Goal: Task Accomplishment & Management: Manage account settings

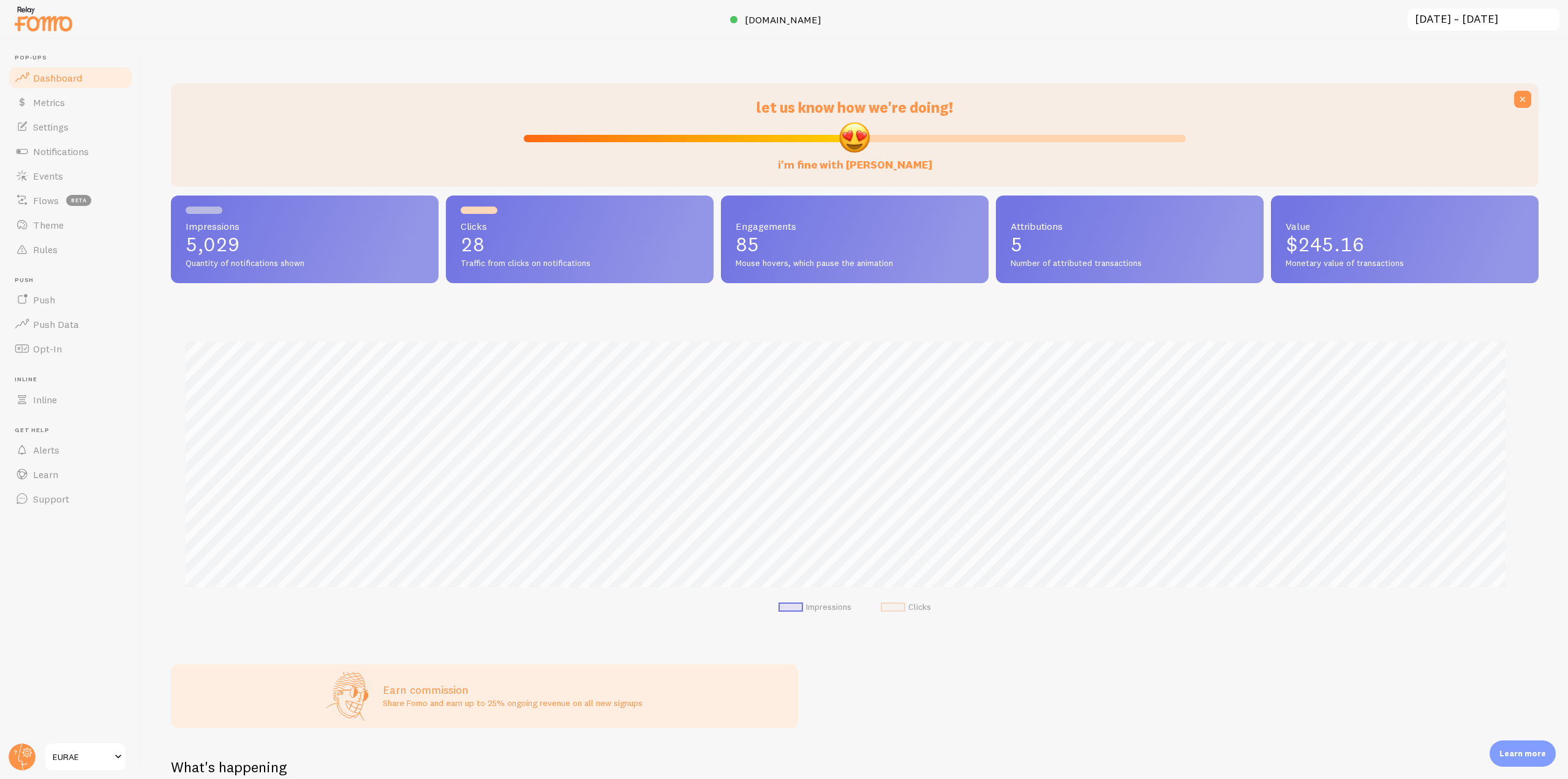
scroll to position [612616, 611279]
drag, startPoint x: 79, startPoint y: 176, endPoint x: 124, endPoint y: 178, distance: 45.0
click at [79, 176] on link "Events" at bounding box center [70, 176] width 126 height 24
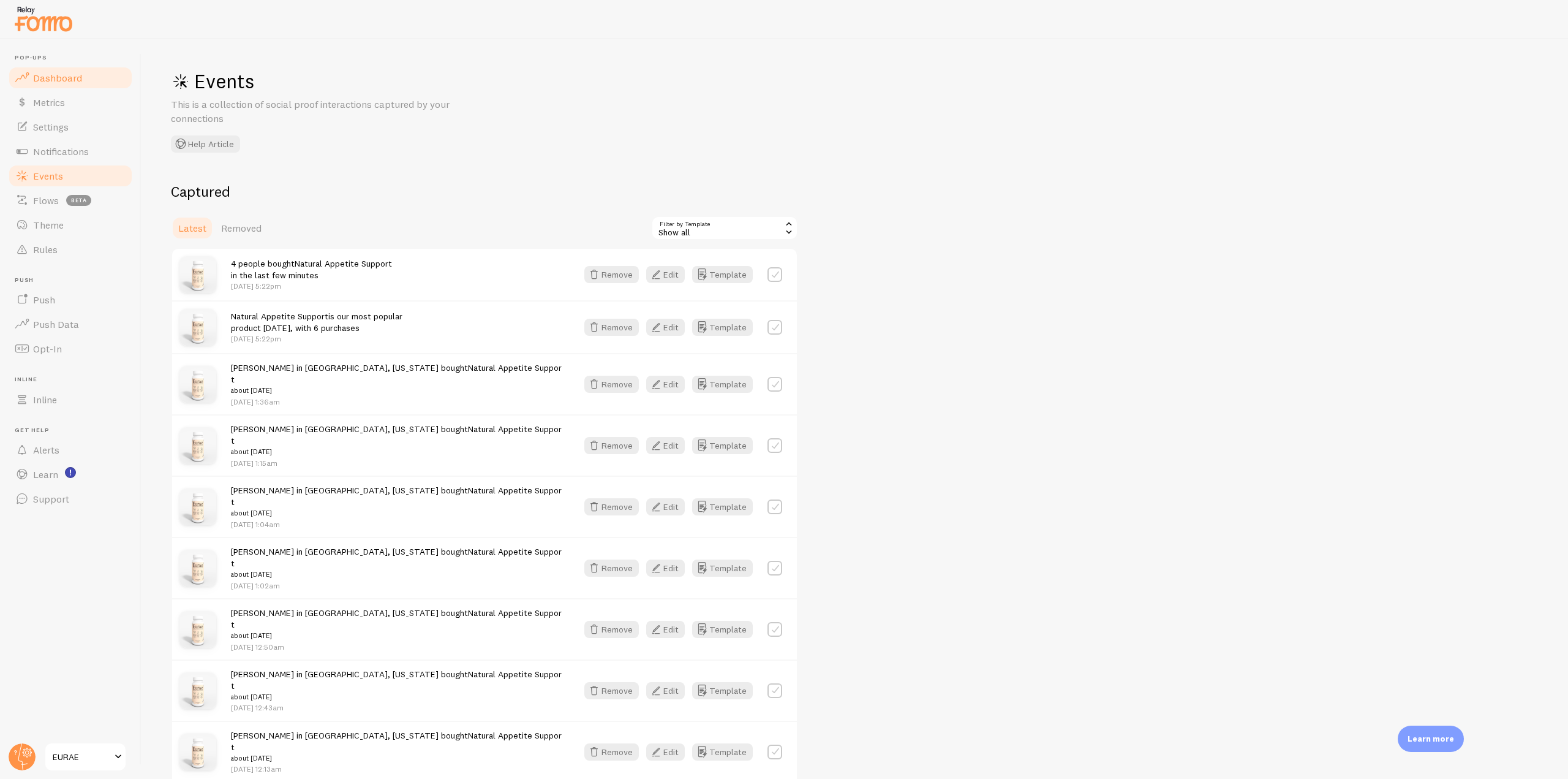
click at [85, 83] on link "Dashboard" at bounding box center [70, 78] width 126 height 24
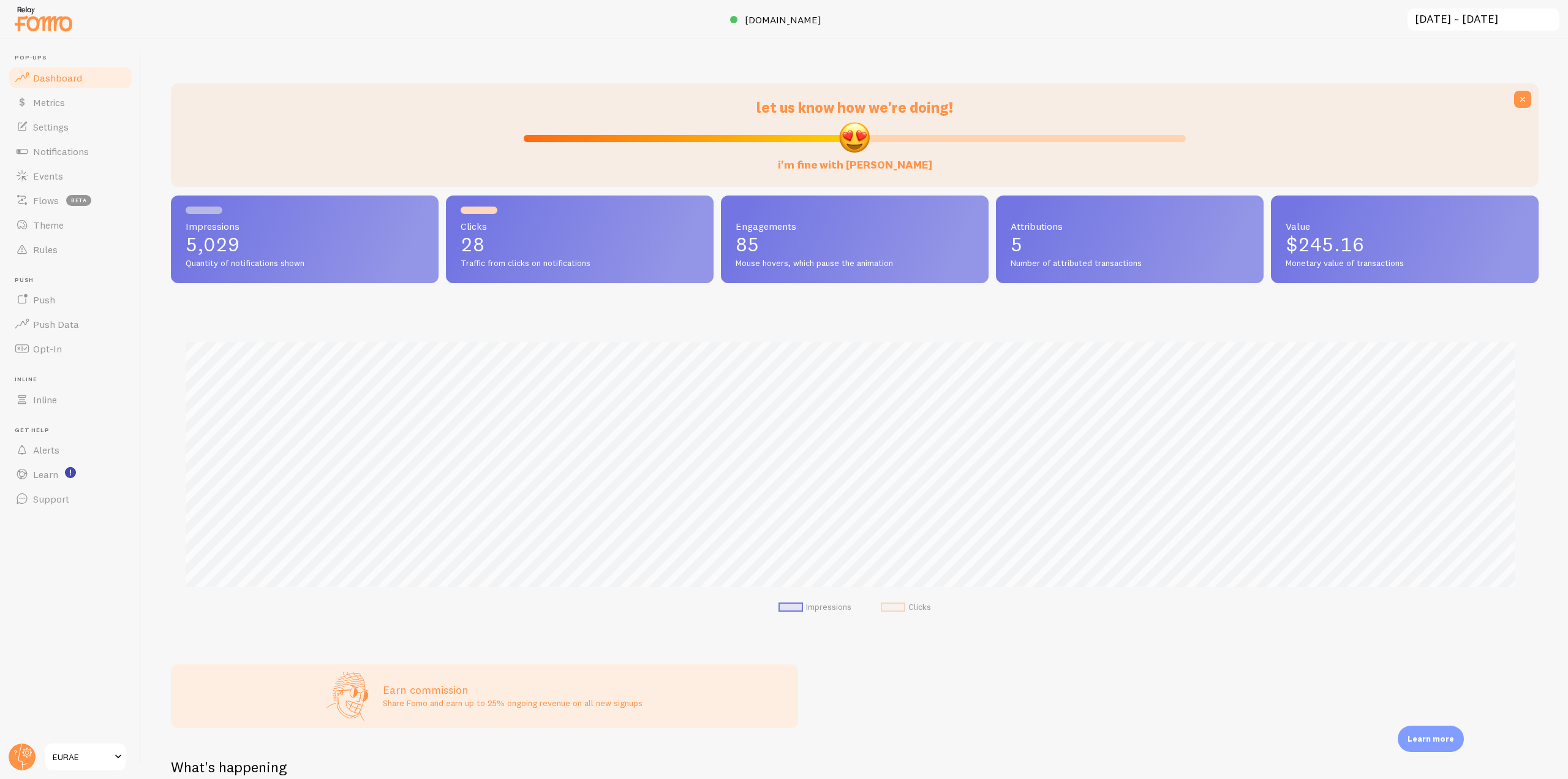
scroll to position [322, 1359]
click at [64, 155] on span "Notifications" at bounding box center [61, 151] width 56 height 12
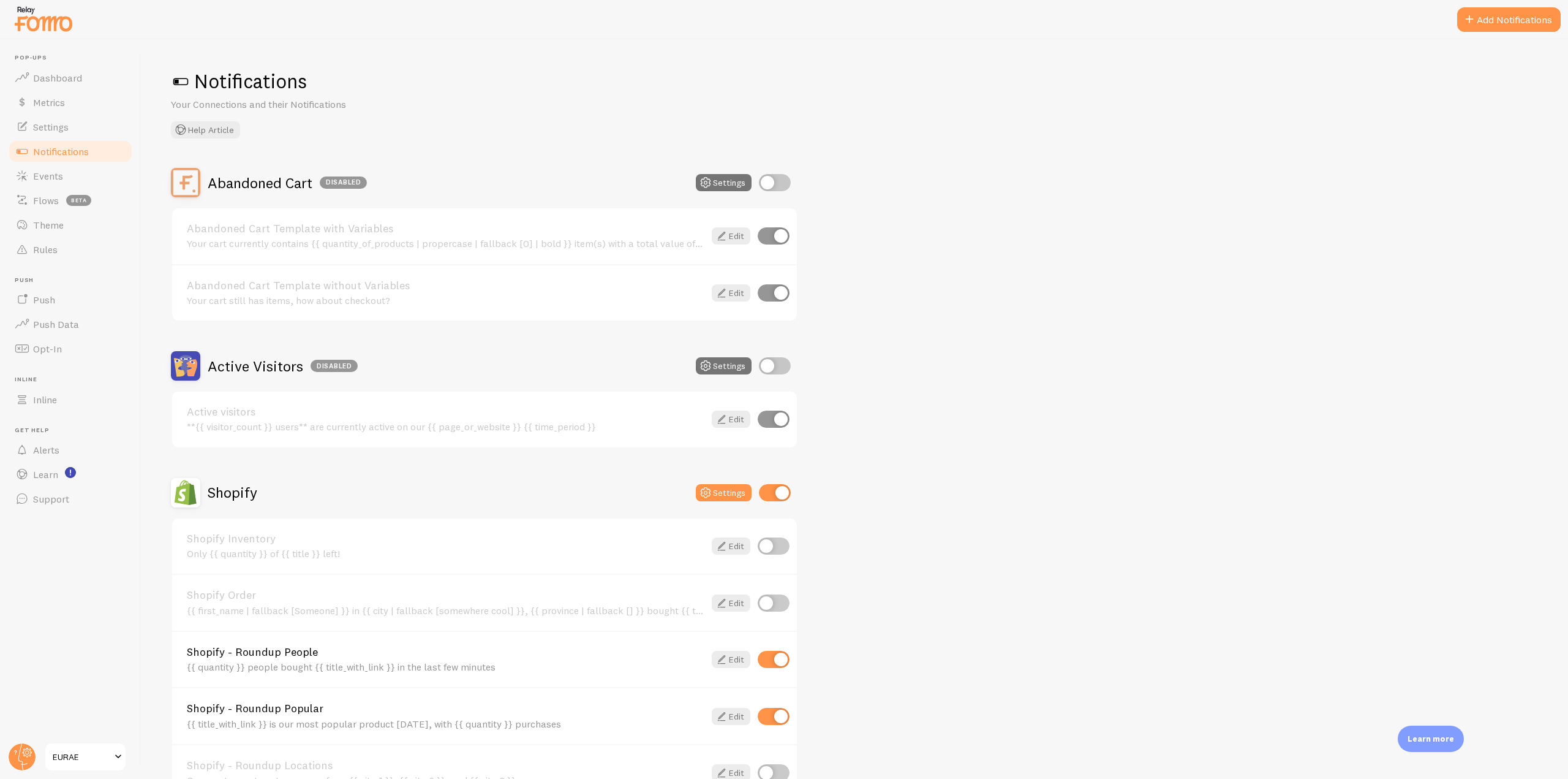
scroll to position [184, 0]
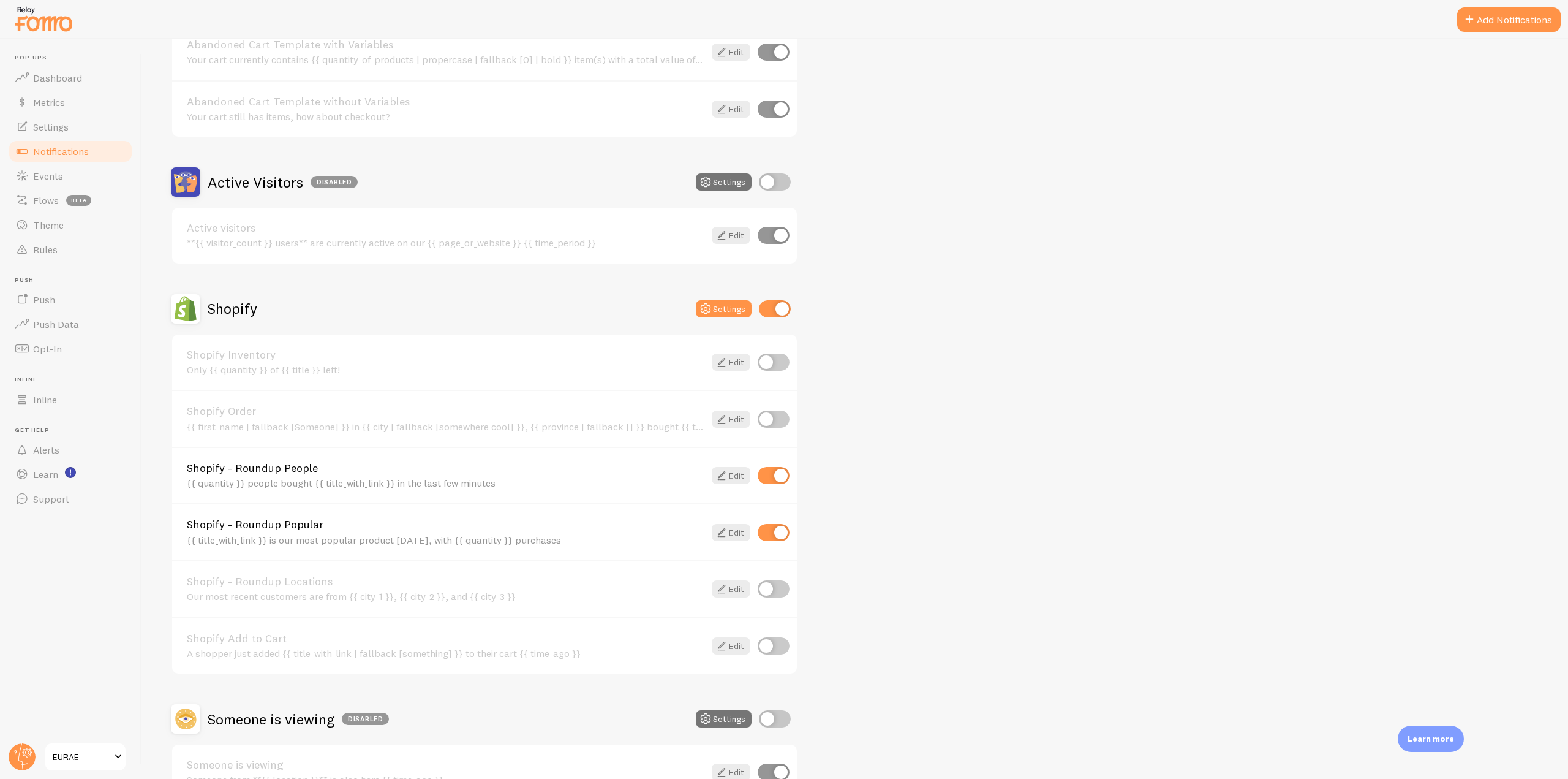
click at [770, 421] on input "checkbox" at bounding box center [774, 419] width 32 height 17
checkbox input "true"
click at [49, 179] on span "Events" at bounding box center [48, 175] width 30 height 12
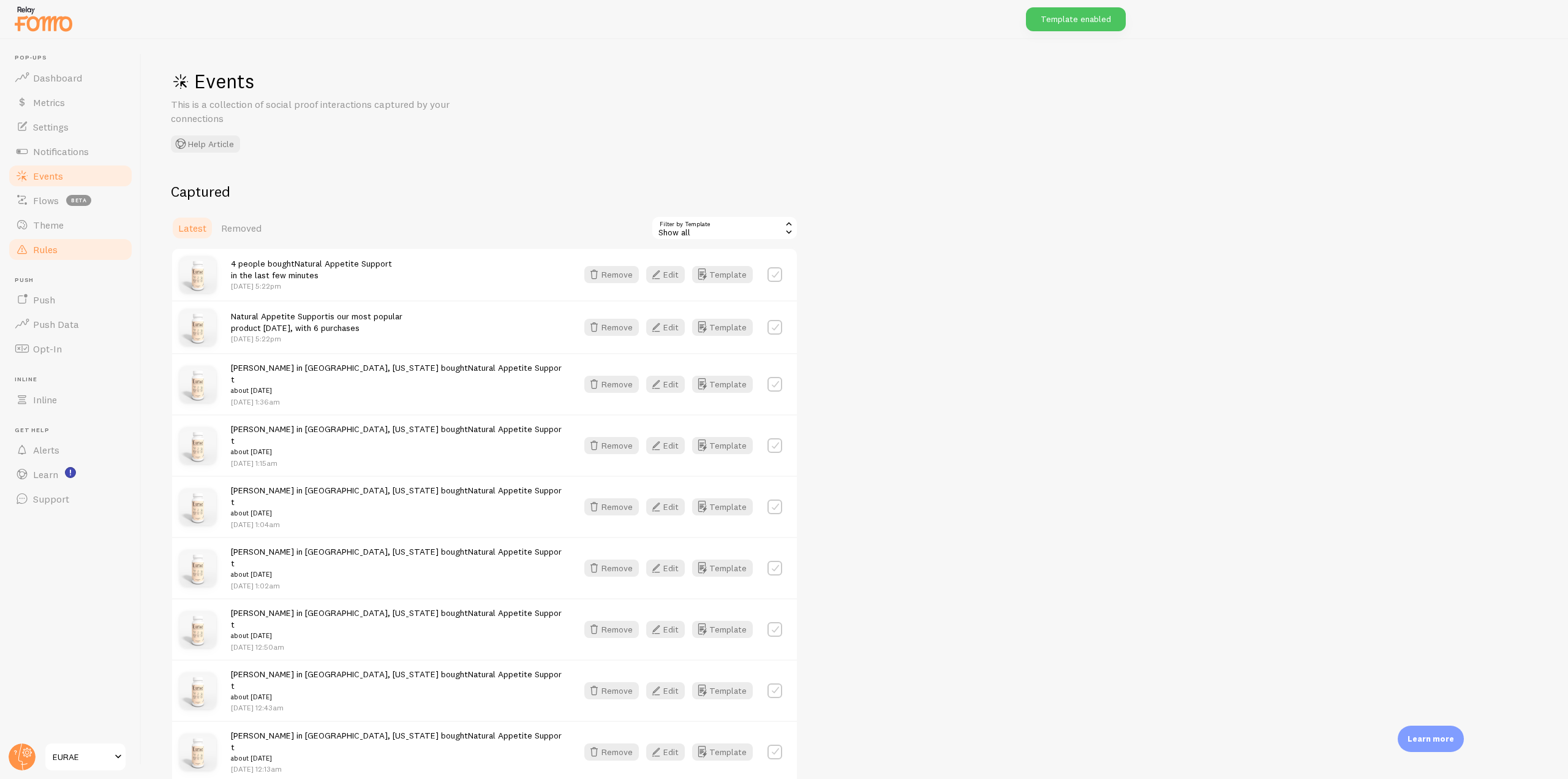
click at [76, 256] on link "Rules" at bounding box center [70, 249] width 126 height 24
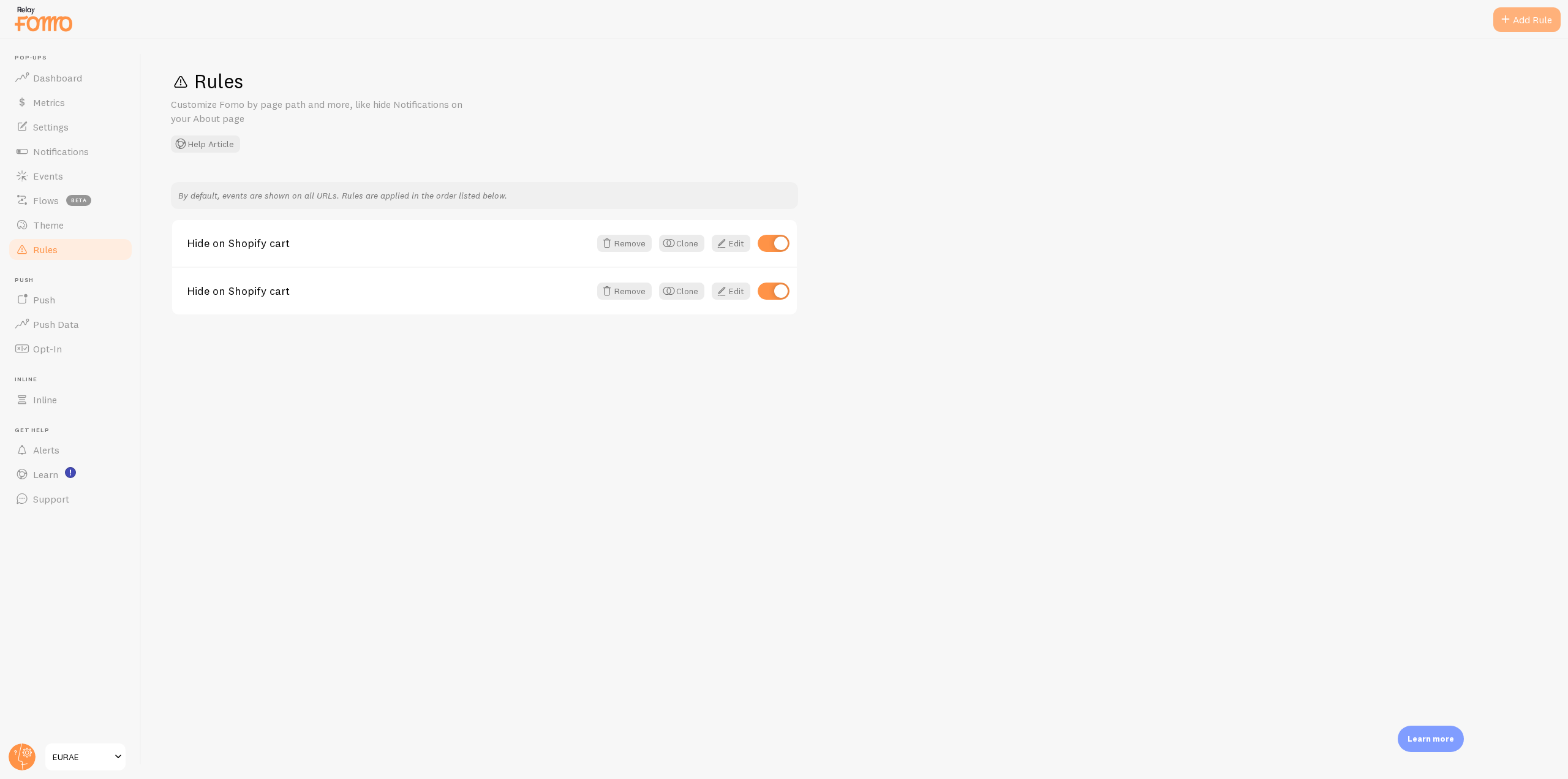
click at [1518, 32] on div "Add Rule" at bounding box center [1527, 19] width 67 height 24
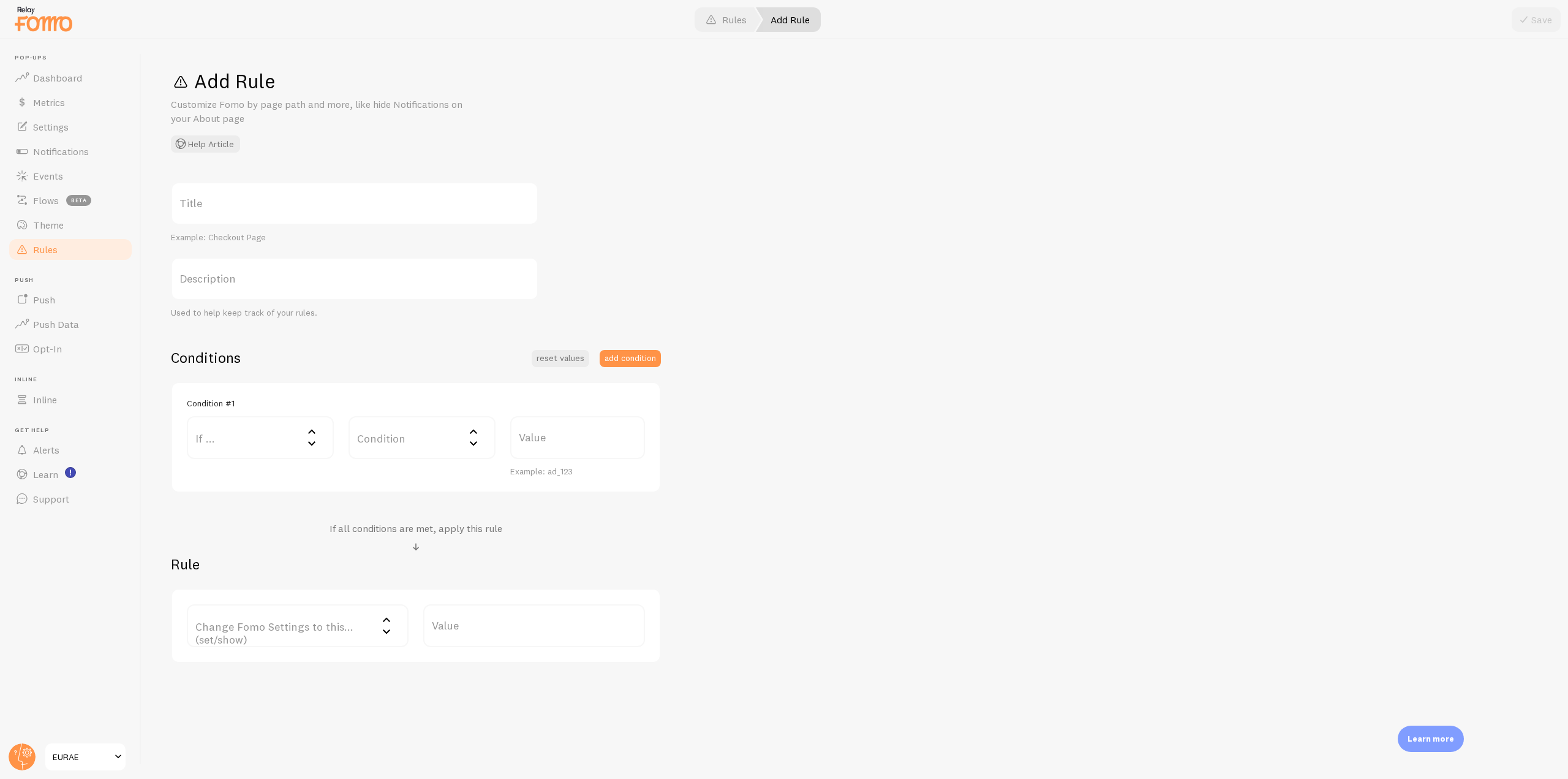
click at [272, 185] on label "Title" at bounding box center [355, 204] width 367 height 43
click at [272, 185] on input "Title" at bounding box center [355, 204] width 367 height 43
type input "Hide Shopify Order Template"
click at [261, 425] on label "If ..." at bounding box center [260, 438] width 147 height 43
click at [231, 477] on li "URL Path" at bounding box center [260, 477] width 144 height 22
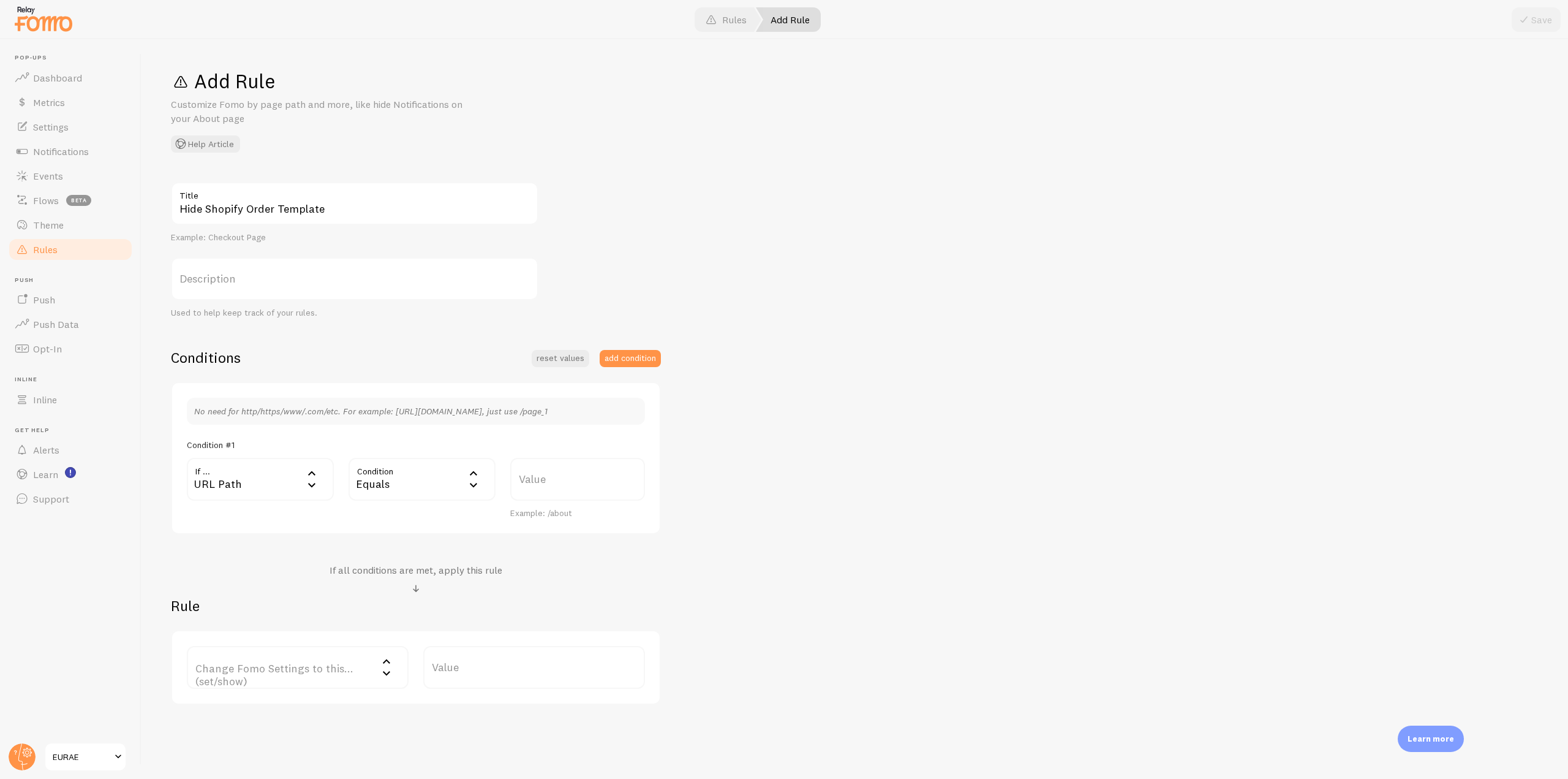
click at [423, 446] on div "Condition #1" at bounding box center [416, 444] width 459 height 11
click at [415, 477] on div "Equals" at bounding box center [422, 480] width 147 height 43
click at [427, 605] on li "Does Not Contain" at bounding box center [421, 604] width 144 height 22
click at [532, 479] on label "Value" at bounding box center [578, 480] width 135 height 43
click at [532, 479] on input "Value" at bounding box center [578, 480] width 135 height 43
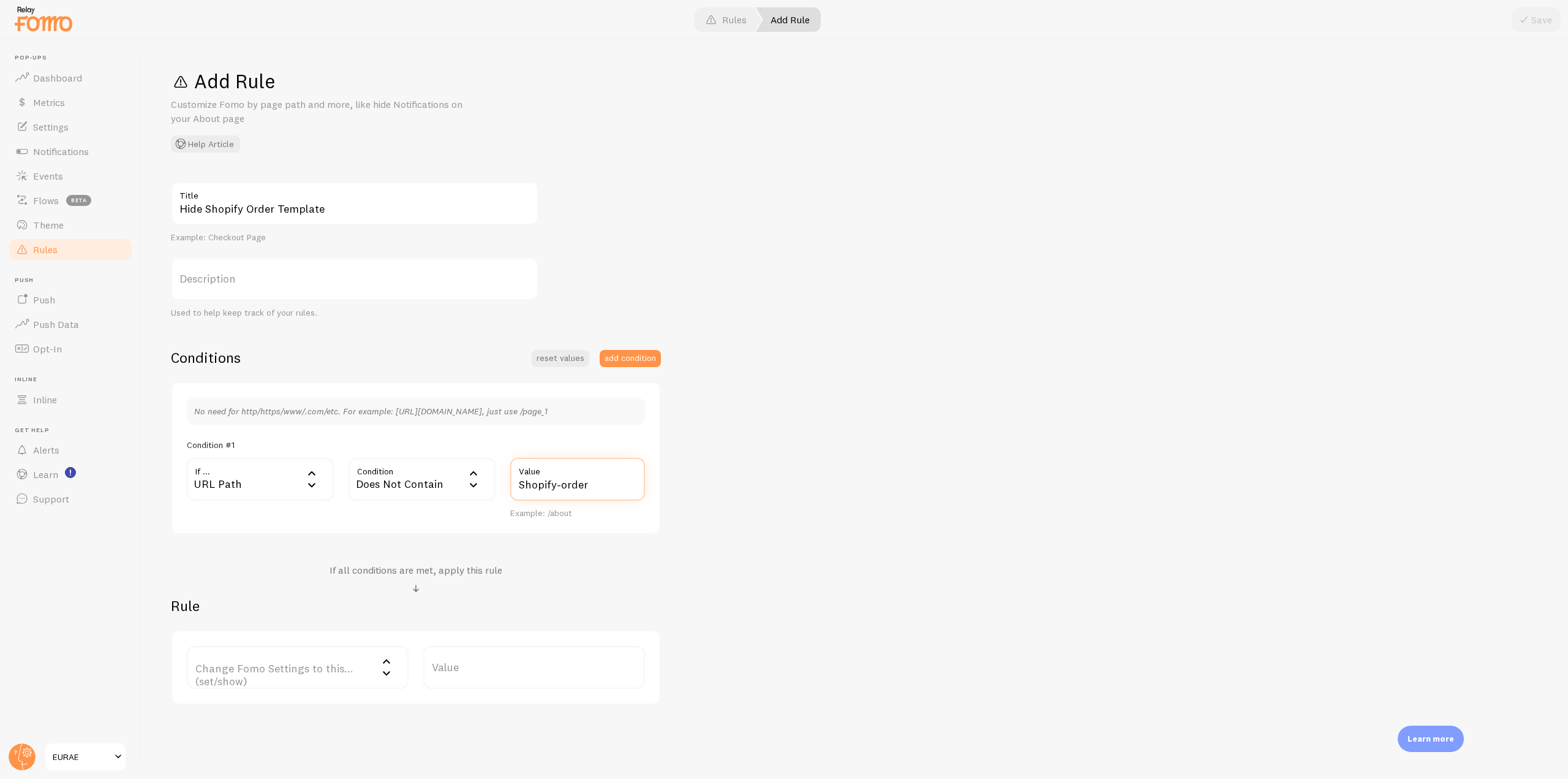
type input "Shopify-order"
click at [335, 681] on label "Change Fomo Settings to this... (set/show)" at bounding box center [297, 668] width 222 height 43
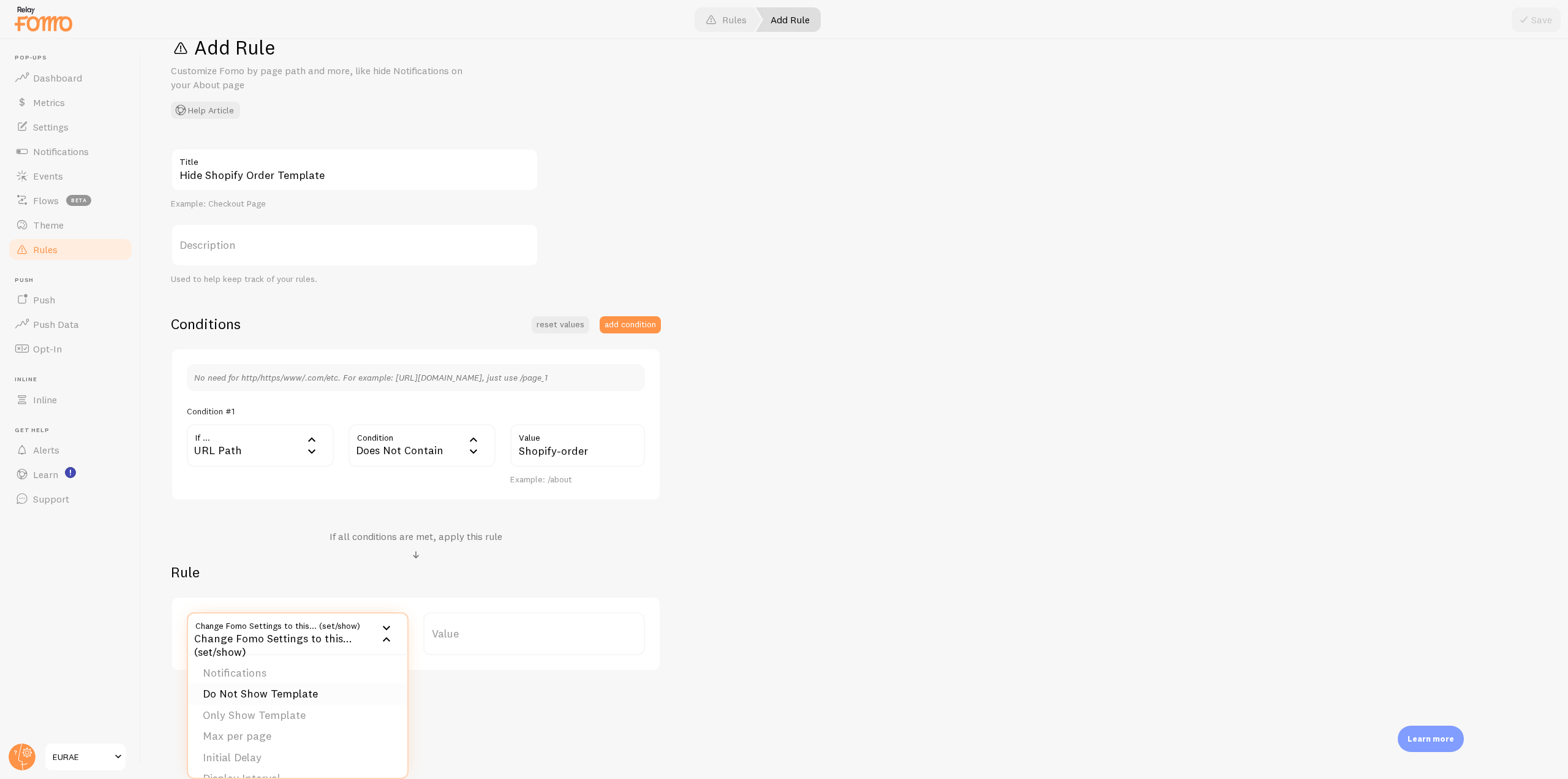
click at [278, 694] on li "Do Not Show Template" at bounding box center [298, 694] width 220 height 22
click at [583, 639] on label "Template" at bounding box center [534, 634] width 222 height 43
click at [798, 595] on div "Hide Shopify Order Template Title Example: Checkout Page Description Used to he…" at bounding box center [855, 410] width 1368 height 523
click at [546, 633] on label "Template" at bounding box center [534, 634] width 222 height 43
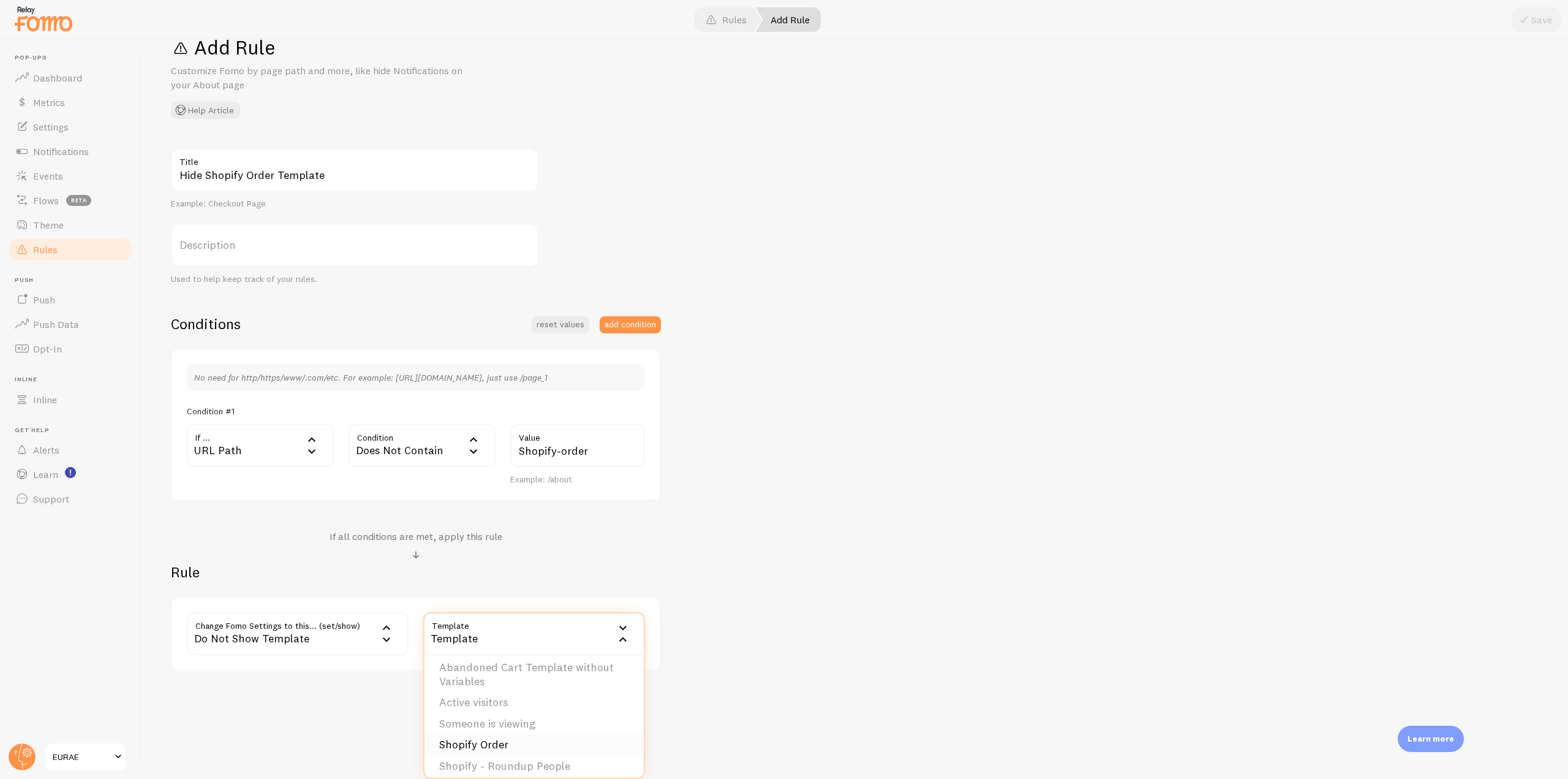
click at [520, 747] on li "Shopify Order" at bounding box center [535, 745] width 220 height 22
click at [1555, 19] on button "Save" at bounding box center [1536, 19] width 49 height 24
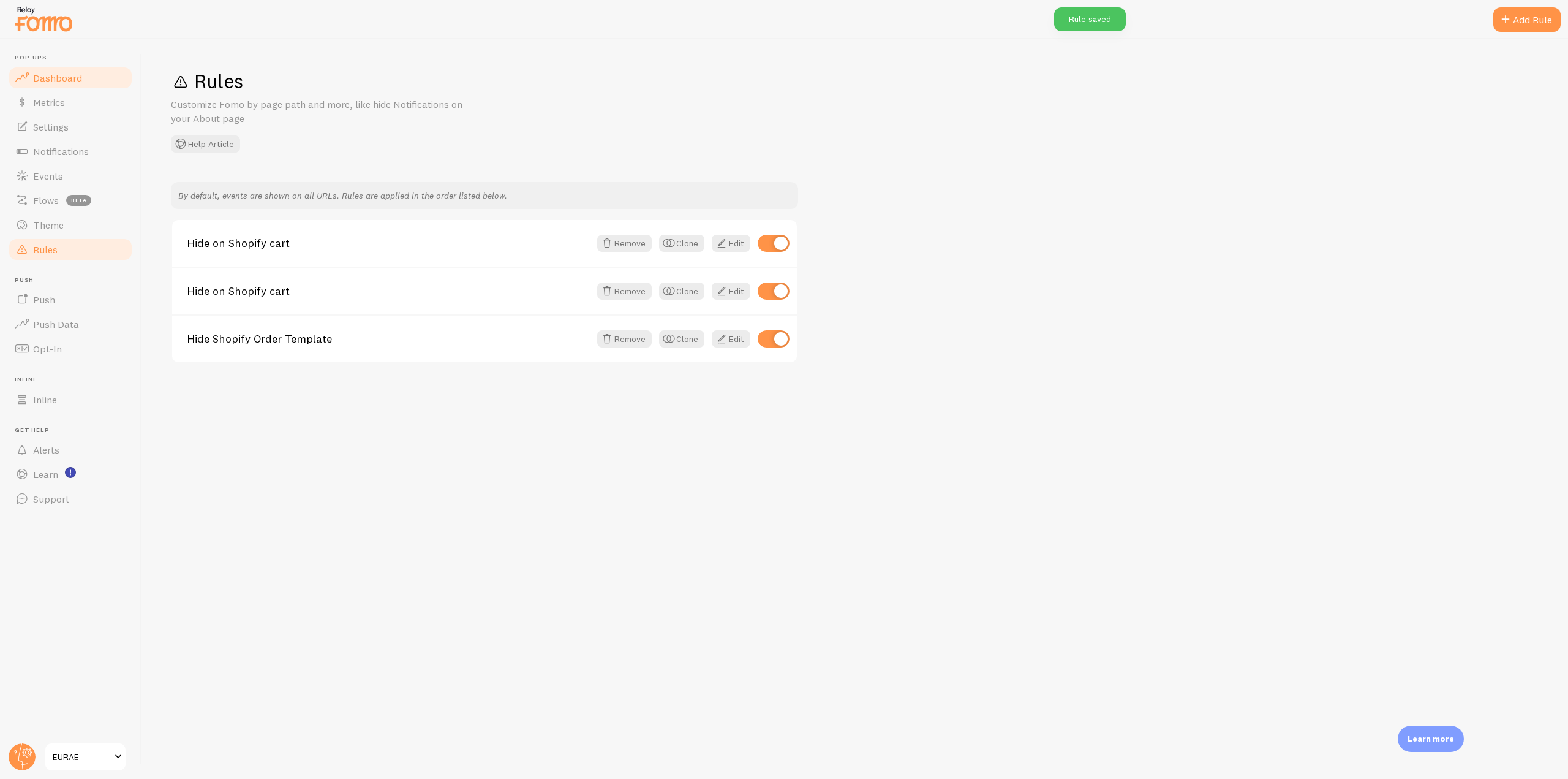
click at [71, 83] on span "Dashboard" at bounding box center [57, 78] width 49 height 12
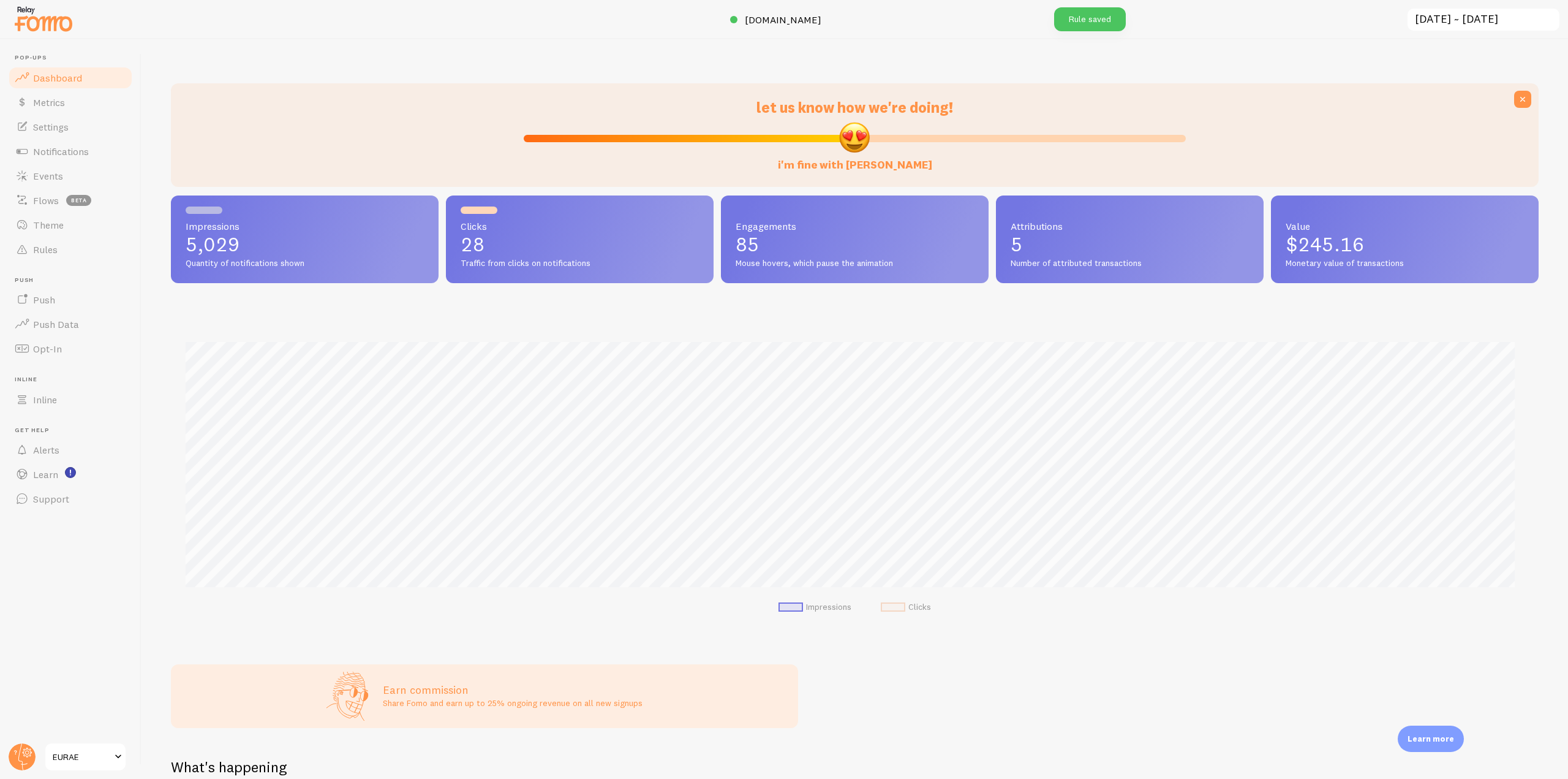
scroll to position [322, 1359]
click at [757, 18] on link "eurae.com" at bounding box center [784, 19] width 108 height 14
click at [85, 183] on link "Events" at bounding box center [70, 176] width 126 height 24
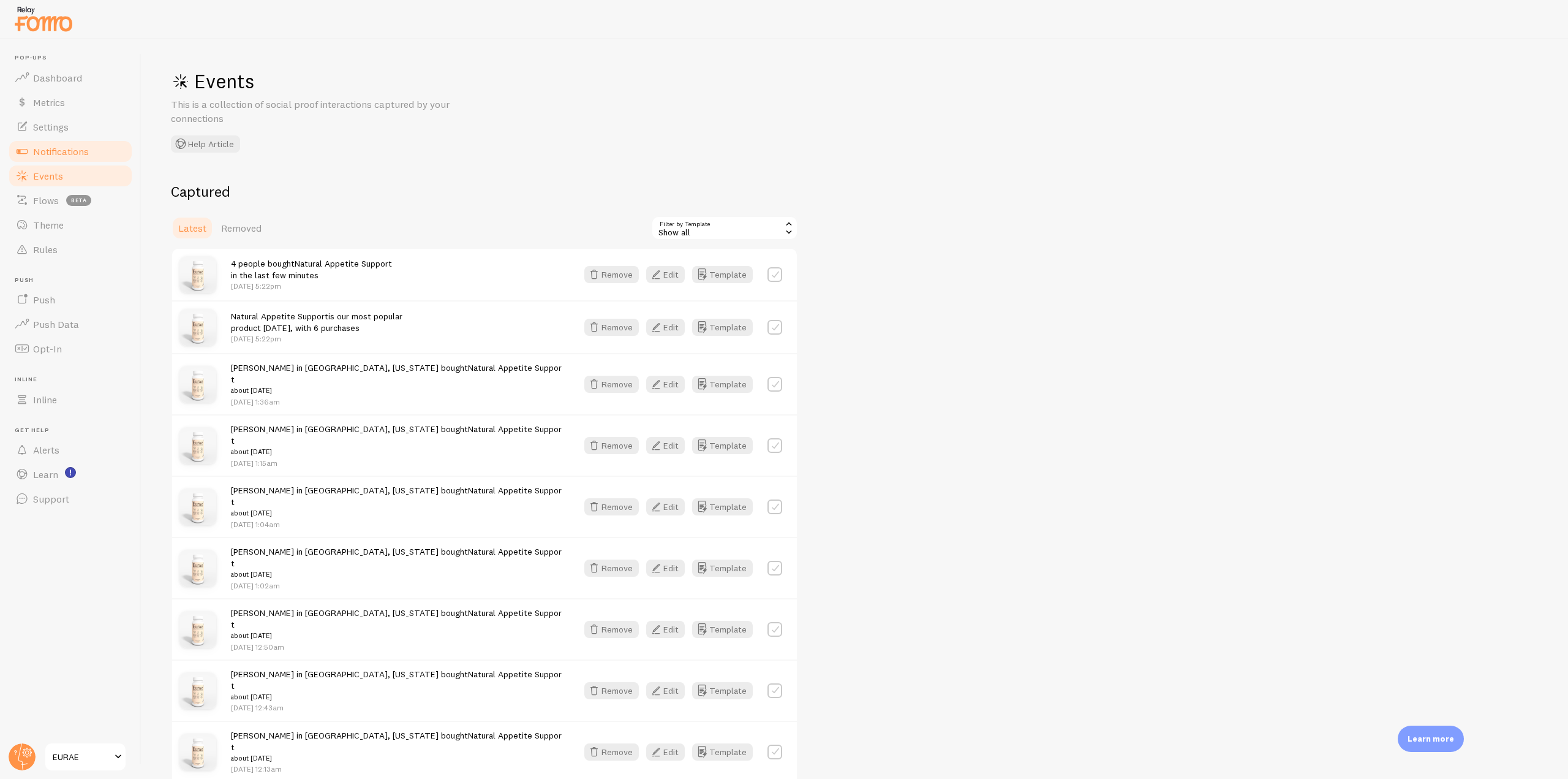
click at [74, 157] on link "Notifications" at bounding box center [70, 151] width 126 height 24
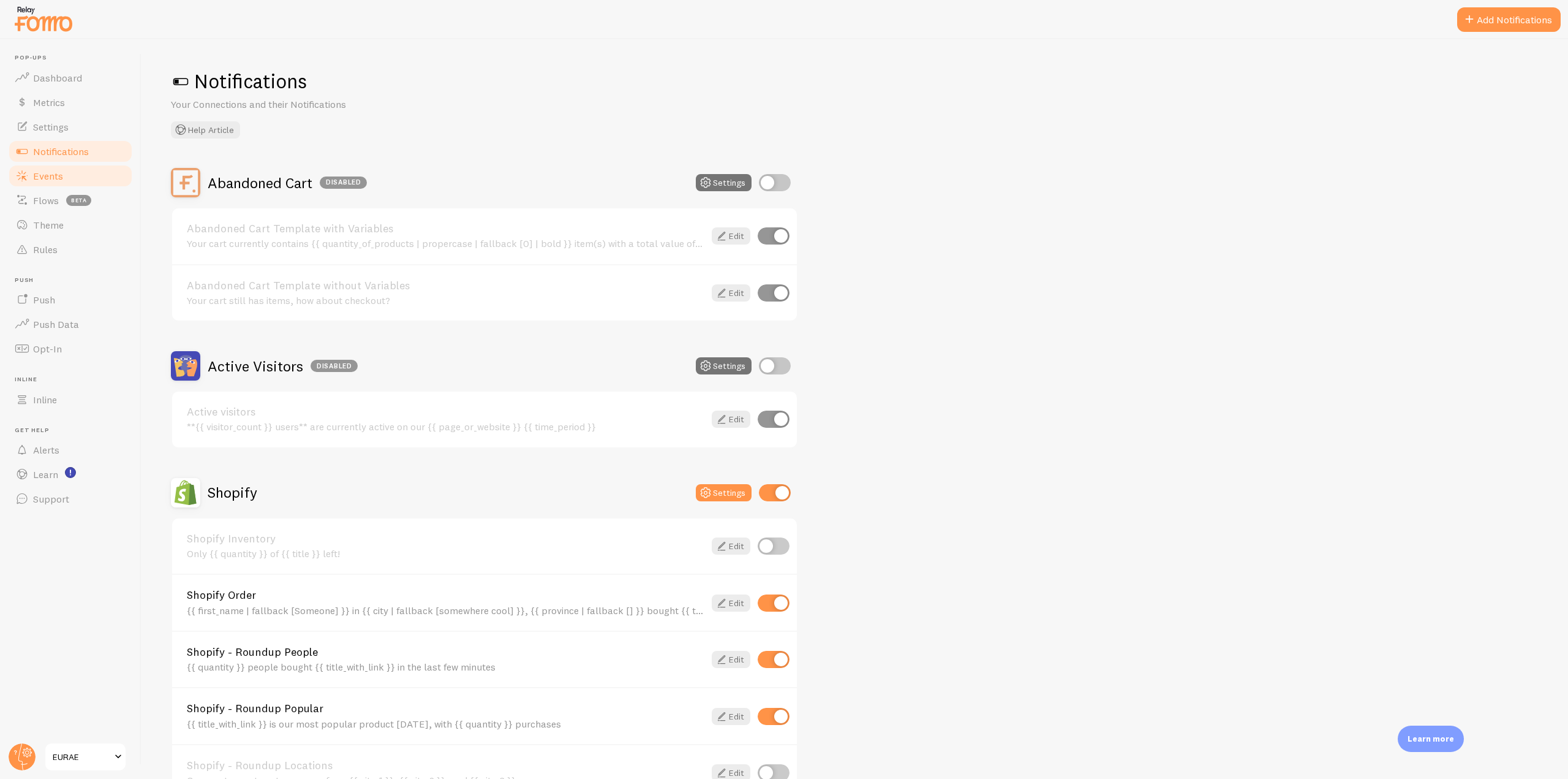
click at [75, 177] on link "Events" at bounding box center [70, 176] width 126 height 24
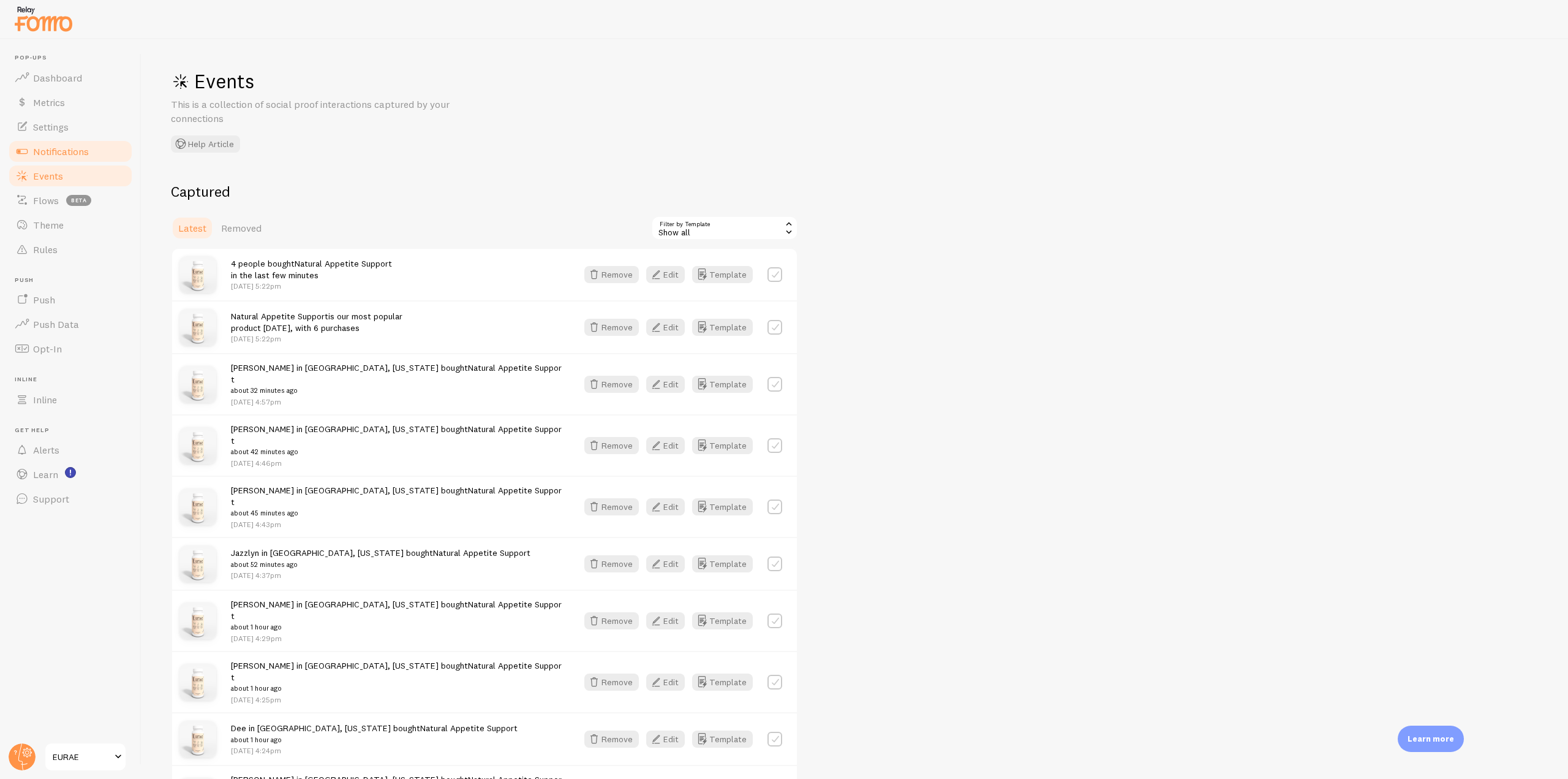
click at [85, 160] on link "Notifications" at bounding box center [70, 151] width 126 height 24
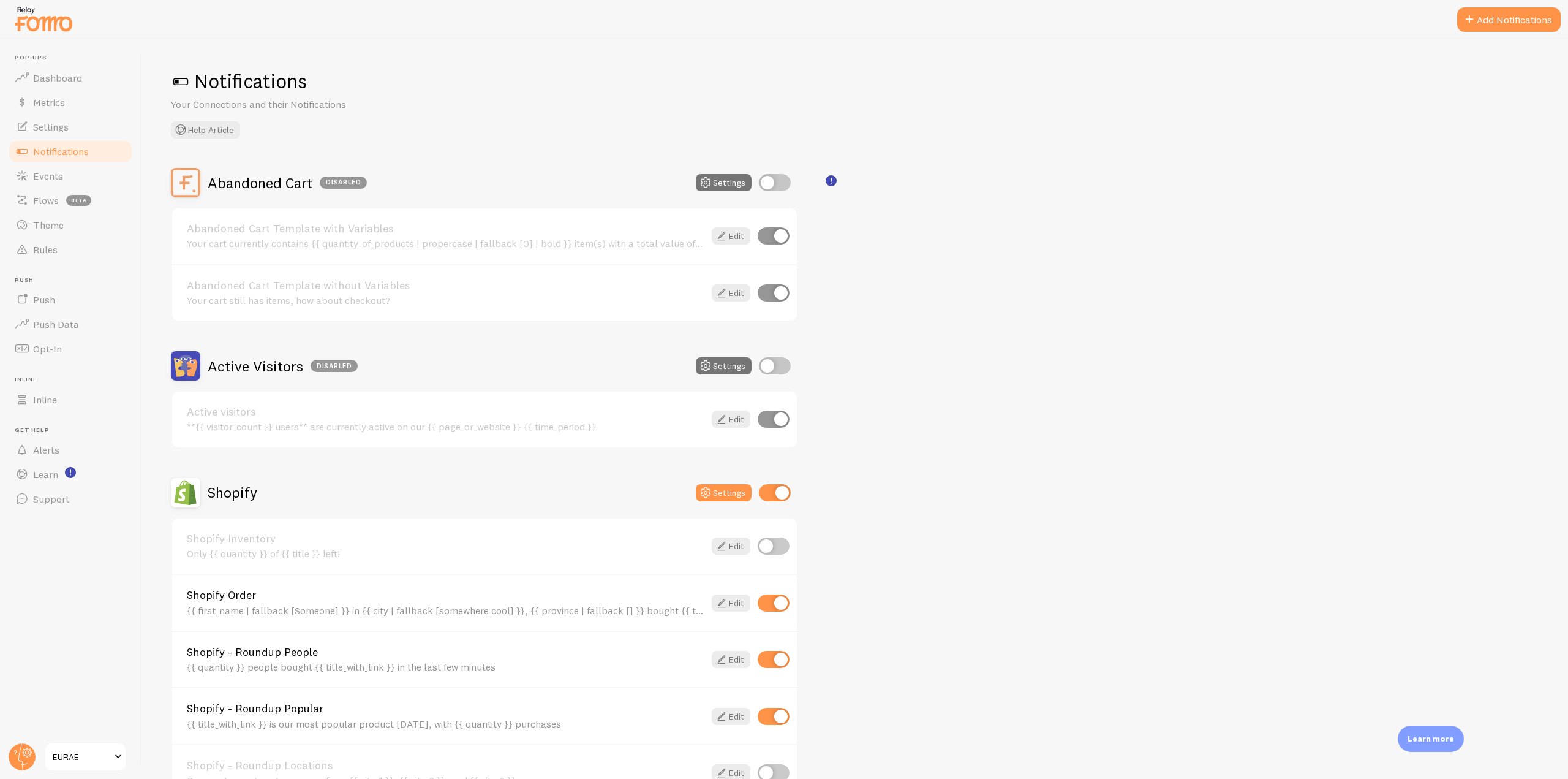
scroll to position [245, 0]
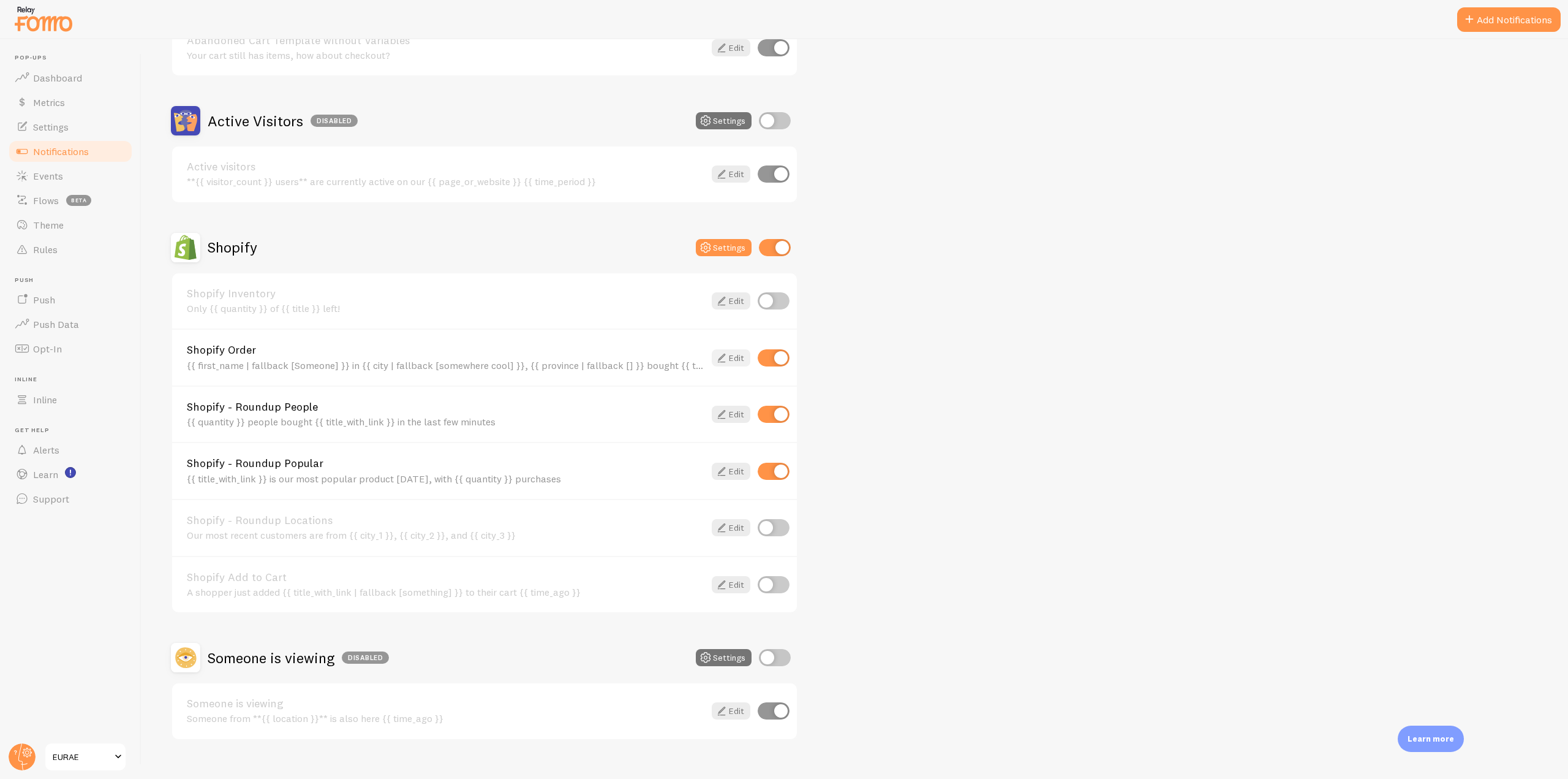
click at [722, 358] on icon at bounding box center [721, 358] width 14 height 14
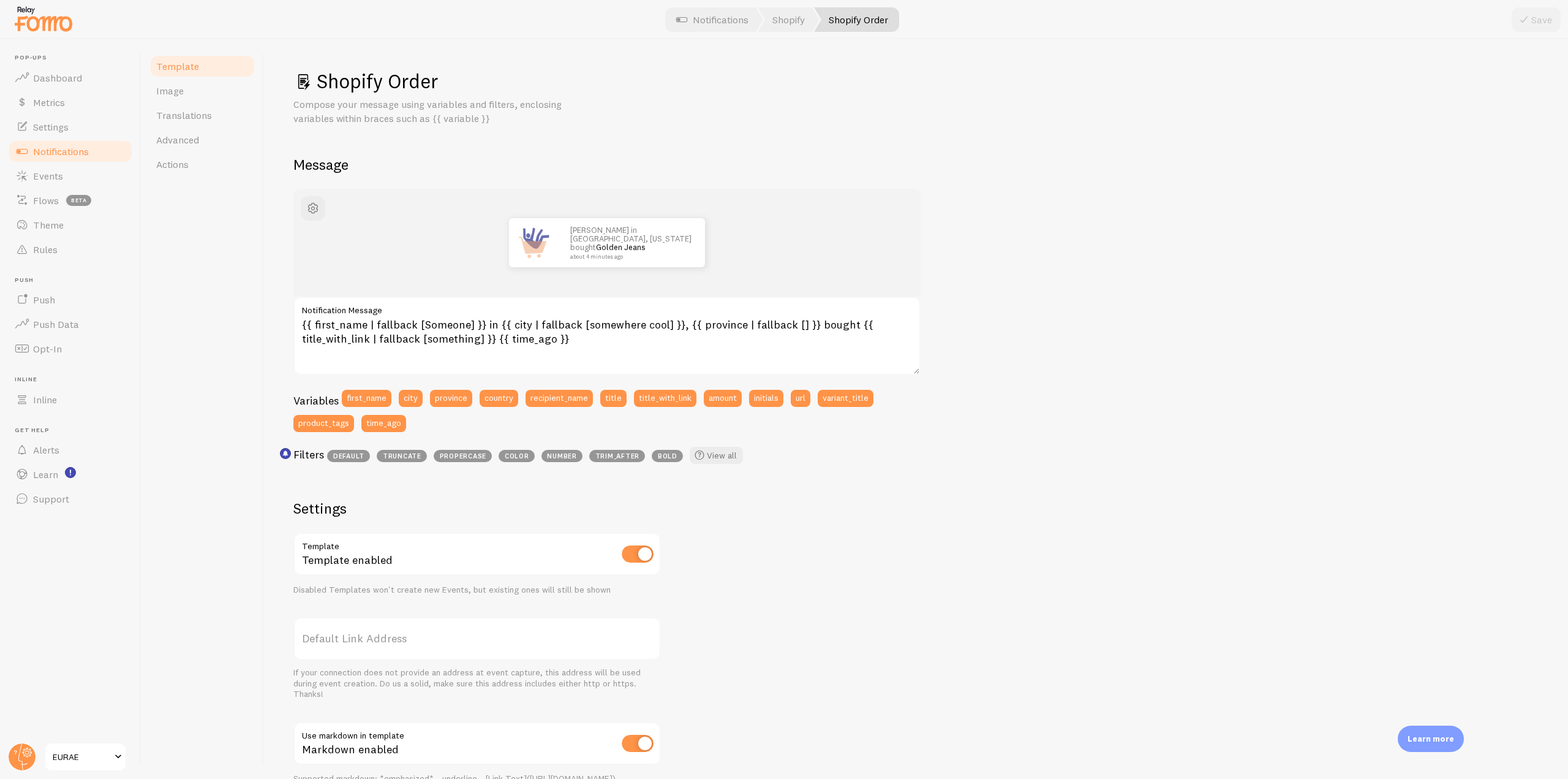
click at [93, 144] on link "Notifications" at bounding box center [70, 151] width 126 height 24
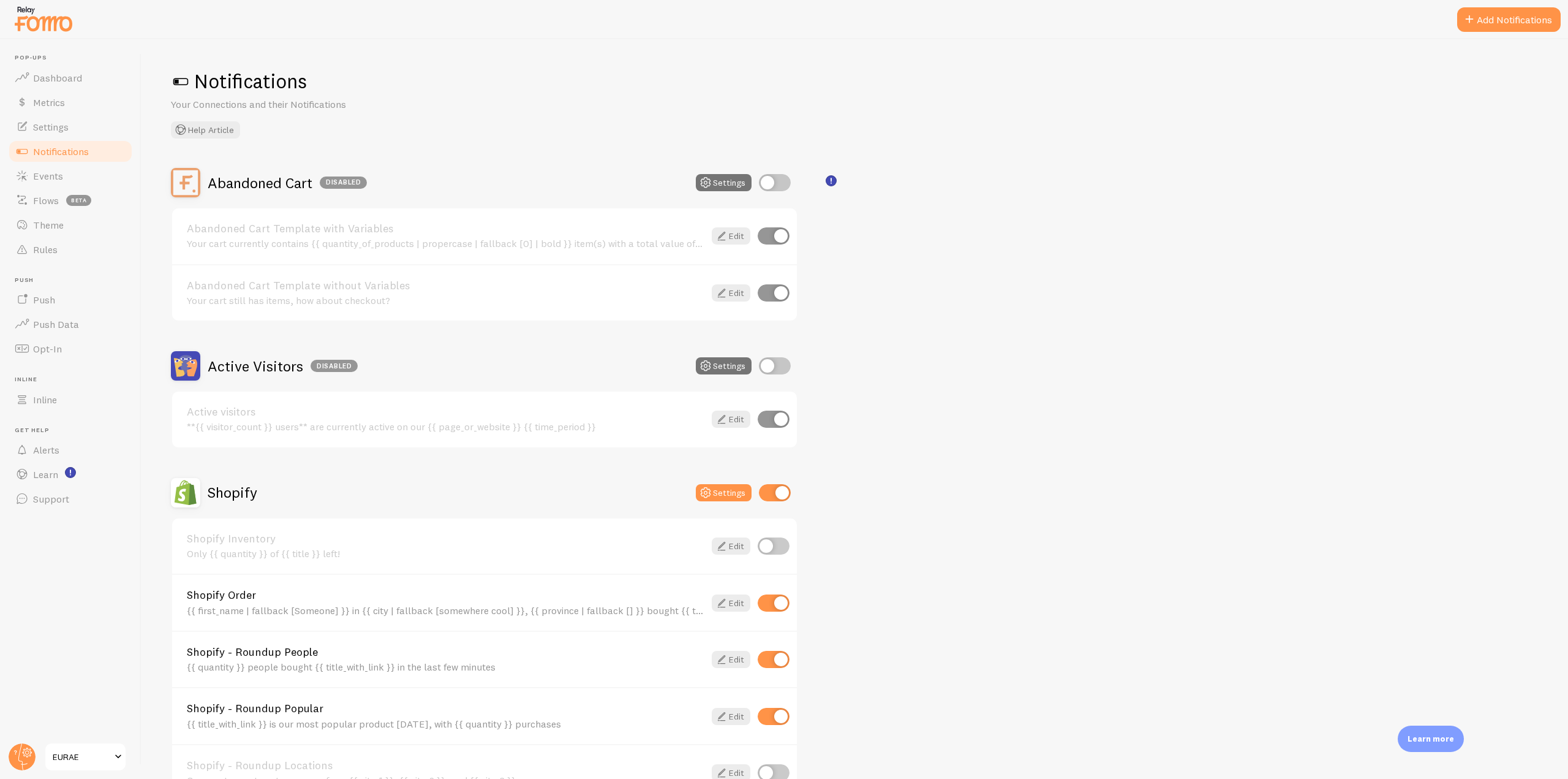
scroll to position [123, 0]
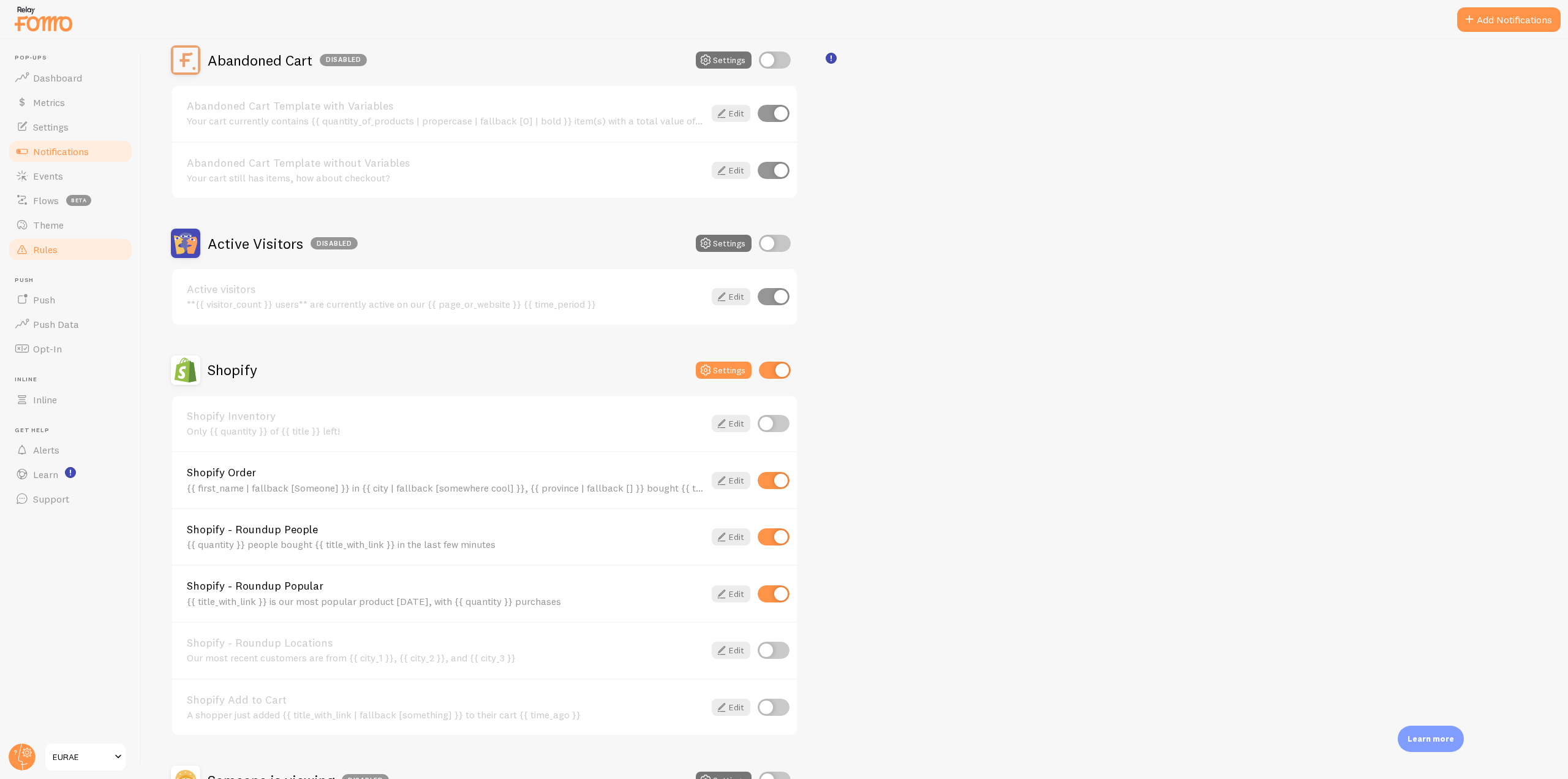
click at [47, 256] on link "Rules" at bounding box center [70, 249] width 126 height 24
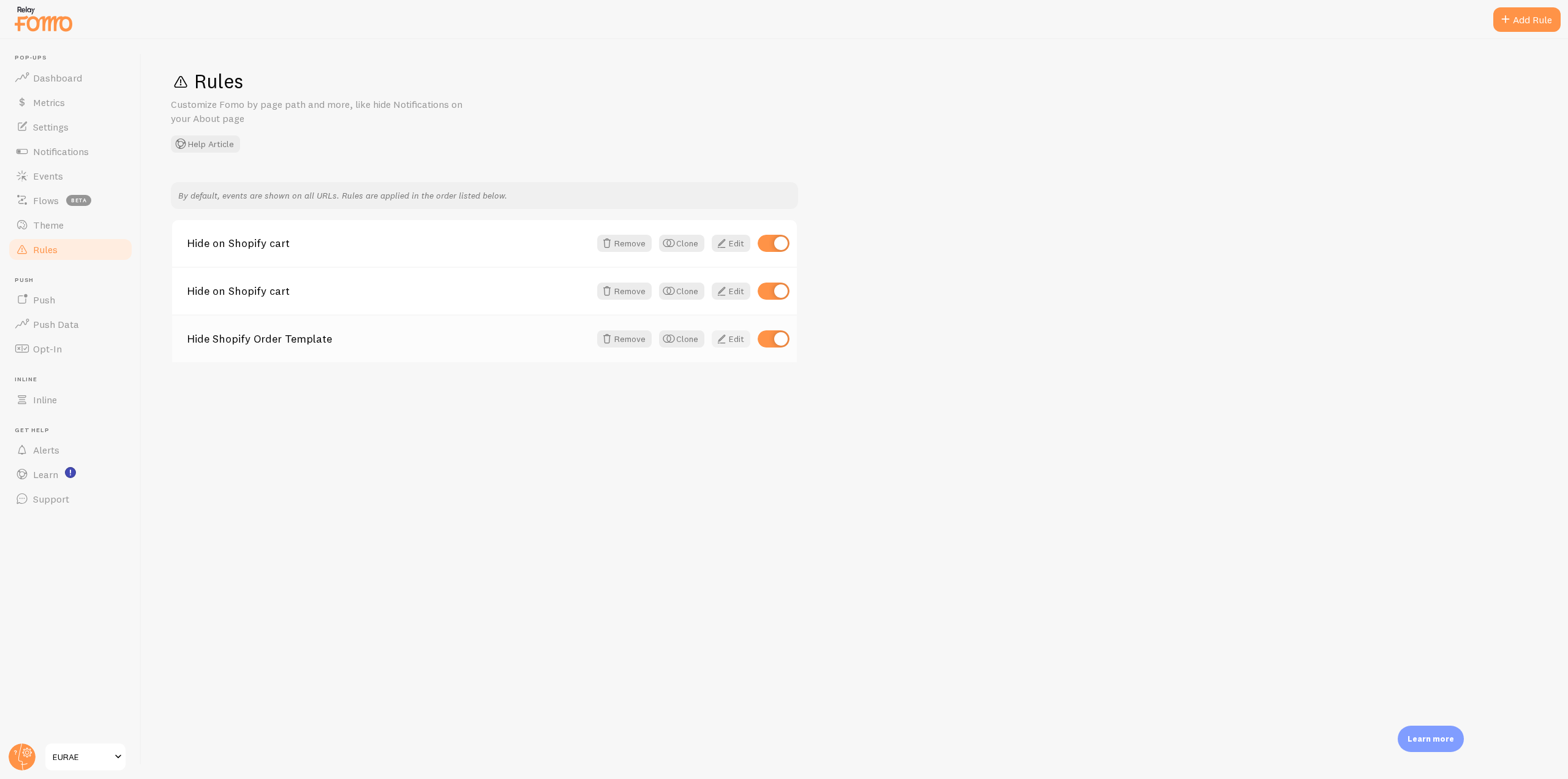
click at [739, 342] on link "Edit" at bounding box center [731, 339] width 39 height 17
